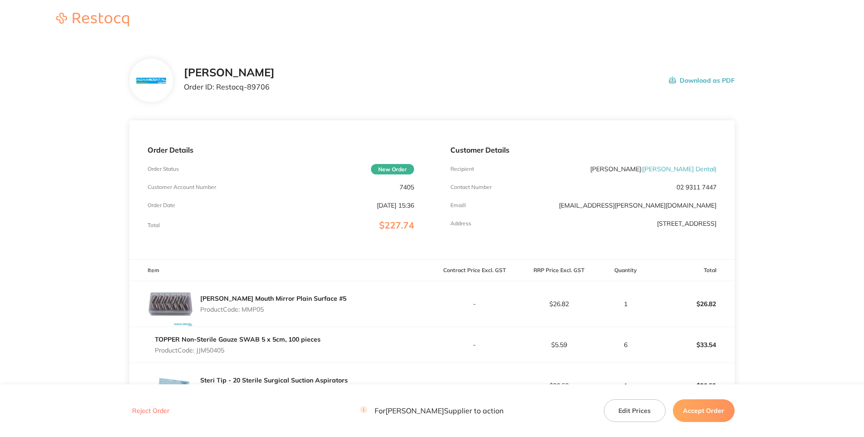
click at [275, 79] on h2 "[PERSON_NAME]" at bounding box center [229, 72] width 91 height 13
click at [404, 191] on p "7405" at bounding box center [407, 187] width 15 height 7
click at [216, 190] on p "Customer Account Number" at bounding box center [182, 187] width 69 height 6
click at [275, 79] on h2 "[PERSON_NAME]" at bounding box center [229, 72] width 91 height 13
click at [511, 154] on section "[PERSON_NAME] Order ID: Restocq- 89706 Download as PDF Order Details Order Stat…" at bounding box center [431, 354] width 605 height 629
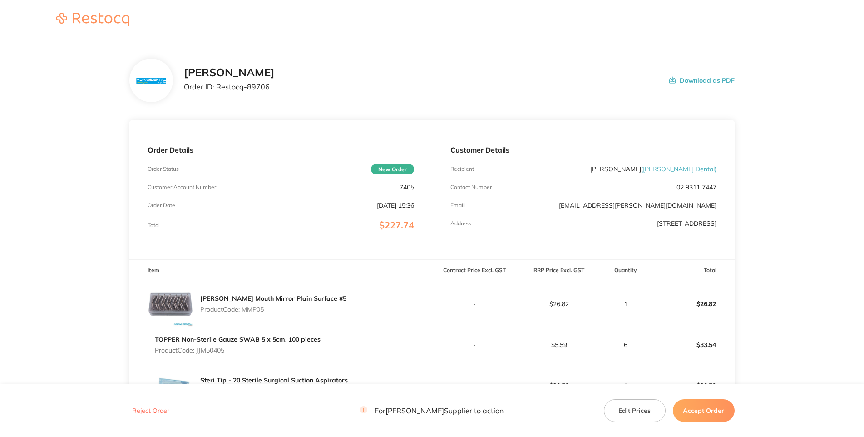
click at [375, 90] on div "[PERSON_NAME] Order ID: Restocq- 89706 Download as PDF" at bounding box center [431, 81] width 605 height 44
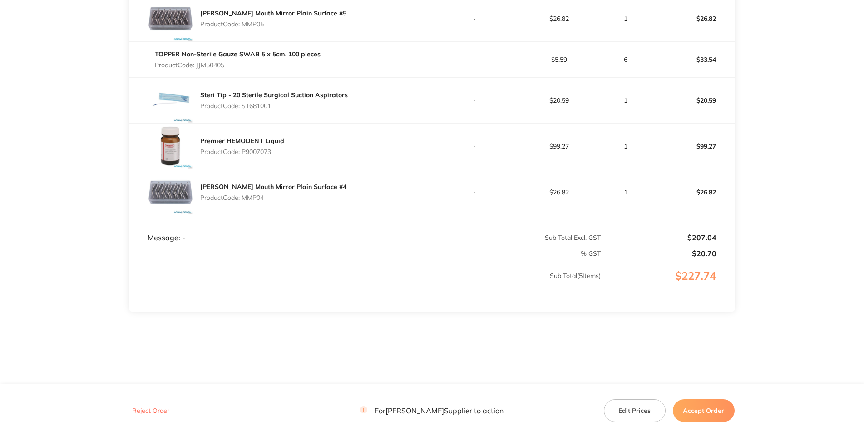
scroll to position [262, 0]
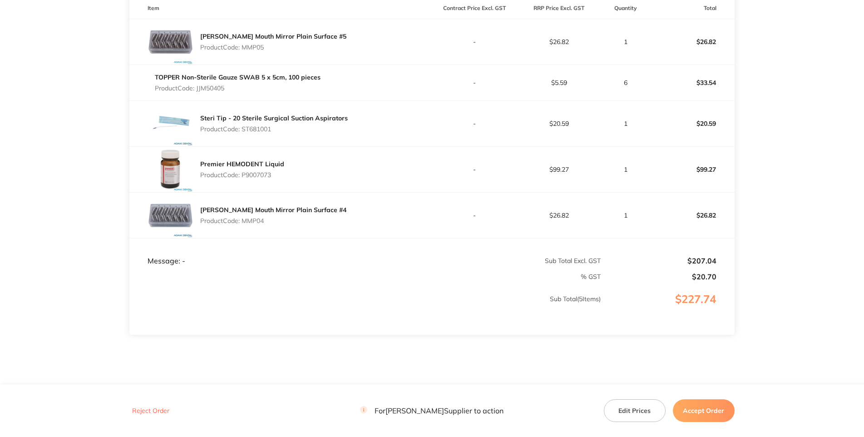
click at [251, 51] on p "Product Code: MMP05" at bounding box center [273, 47] width 146 height 7
click at [246, 100] on td "TOPPER Non-Sterile Gauze SWAB 5 x 5cm, 100 pieces Product Code: JJM50405" at bounding box center [280, 82] width 303 height 36
click at [234, 92] on p "Product Code: JJM50405" at bounding box center [238, 87] width 166 height 7
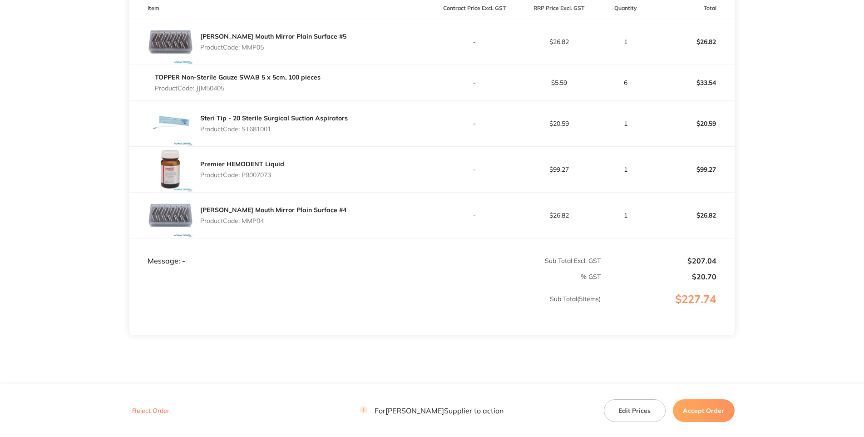
click at [258, 133] on p "Product Code: ST681001" at bounding box center [274, 128] width 148 height 7
click at [267, 179] on p "Product Code: P9007073" at bounding box center [242, 174] width 84 height 7
click at [255, 224] on p "Product Code: MMP04" at bounding box center [273, 220] width 146 height 7
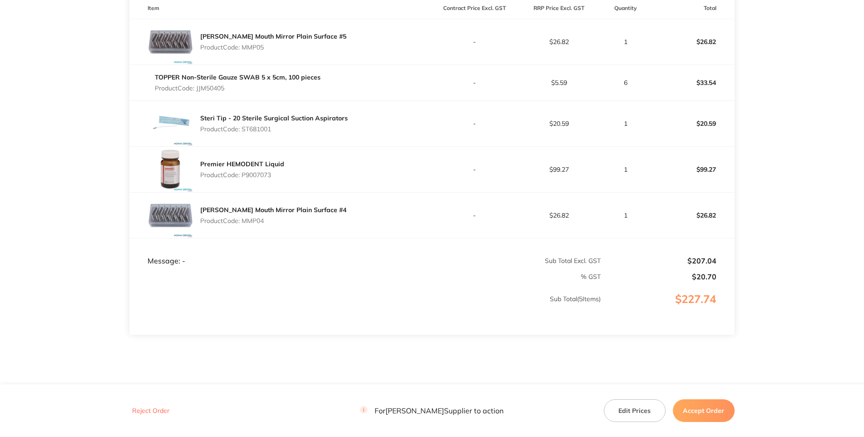
click at [255, 224] on p "Product Code: MMP04" at bounding box center [273, 220] width 146 height 7
click at [832, 249] on main "[PERSON_NAME] Order ID: Restocq- 89706 Download as PDF Order Details Order Stat…" at bounding box center [432, 92] width 864 height 629
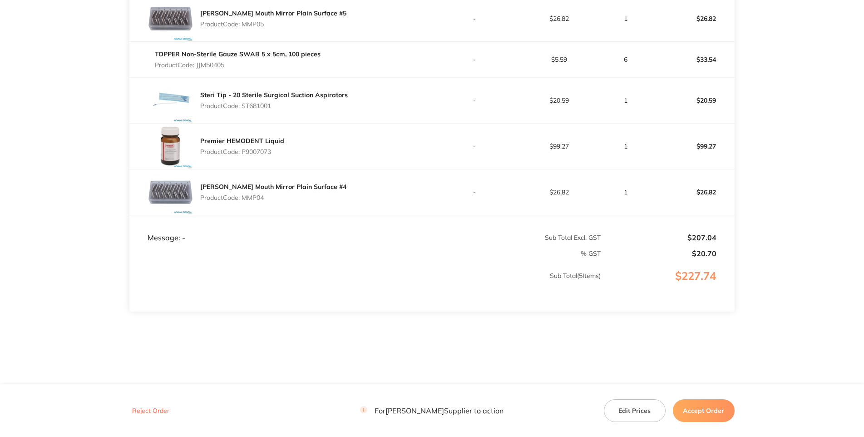
click at [713, 405] on button "Accept Order" at bounding box center [704, 410] width 62 height 23
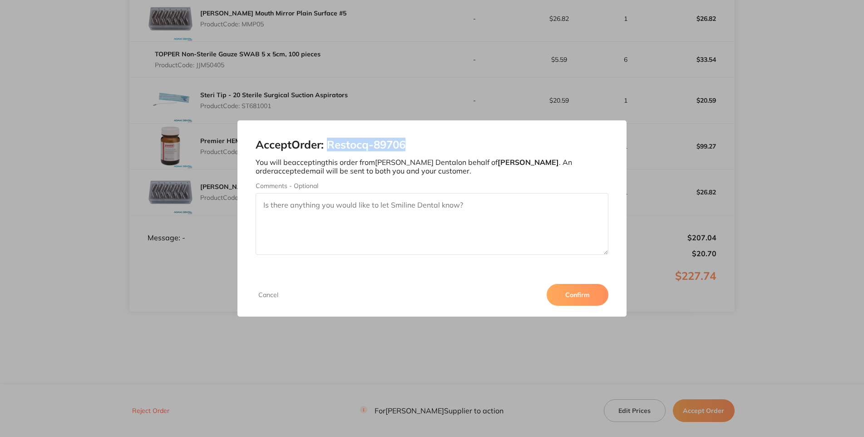
drag, startPoint x: 607, startPoint y: 247, endPoint x: 504, endPoint y: 277, distance: 107.7
click at [536, 151] on h2 "Accept Order: Restocq- 89706" at bounding box center [432, 145] width 352 height 13
